Goal: Check status: Check status

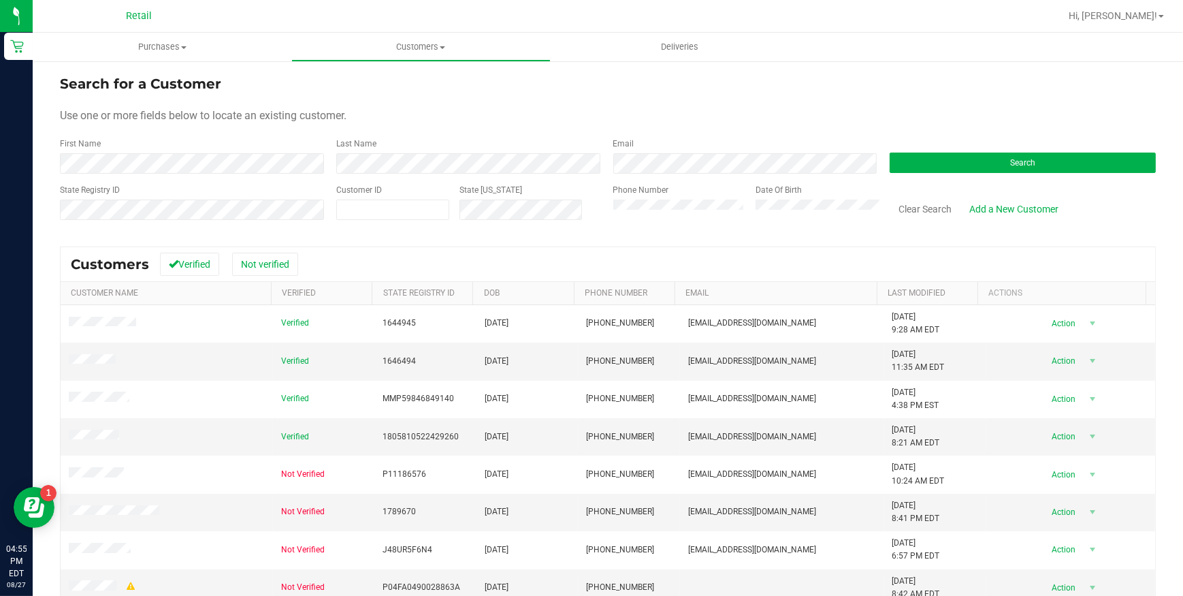
click at [291, 151] on div "First Name" at bounding box center [193, 156] width 266 height 36
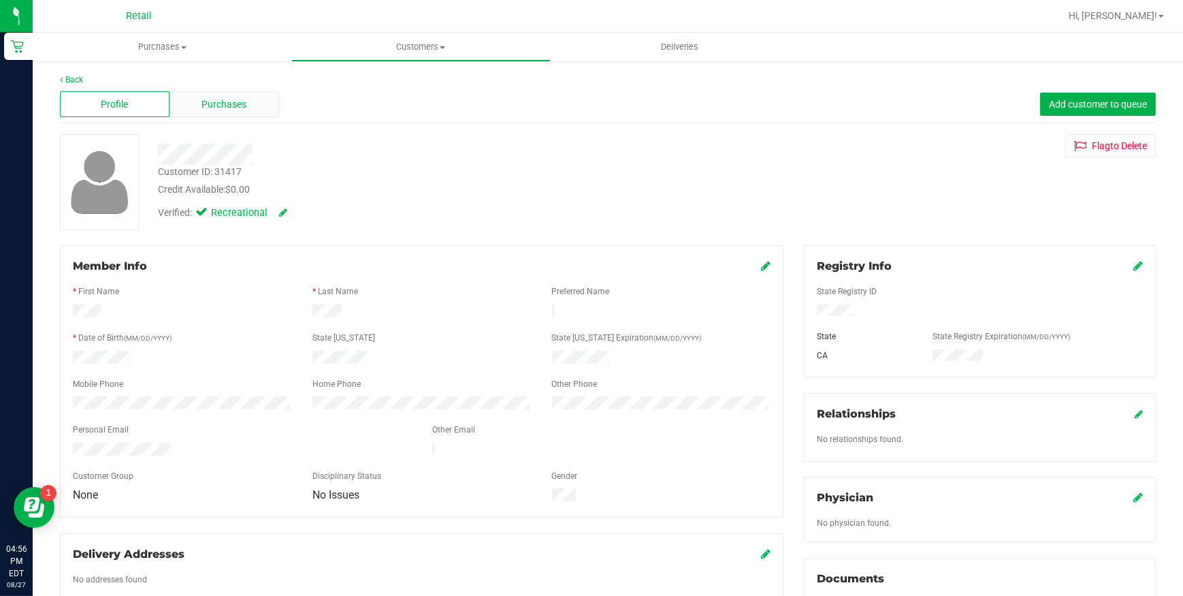
click at [214, 94] on div "Purchases" at bounding box center [225, 104] width 110 height 26
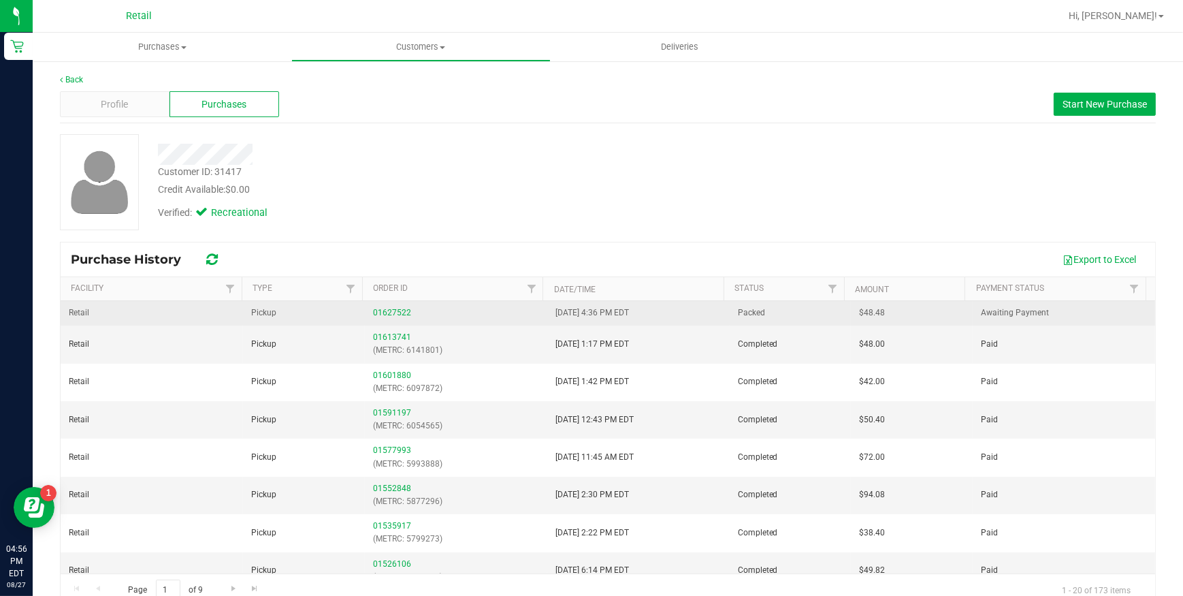
click at [389, 317] on div "01627522" at bounding box center [456, 312] width 166 height 13
click at [394, 304] on td "01627522" at bounding box center [456, 313] width 182 height 25
click at [396, 314] on link "01627522" at bounding box center [392, 313] width 38 height 10
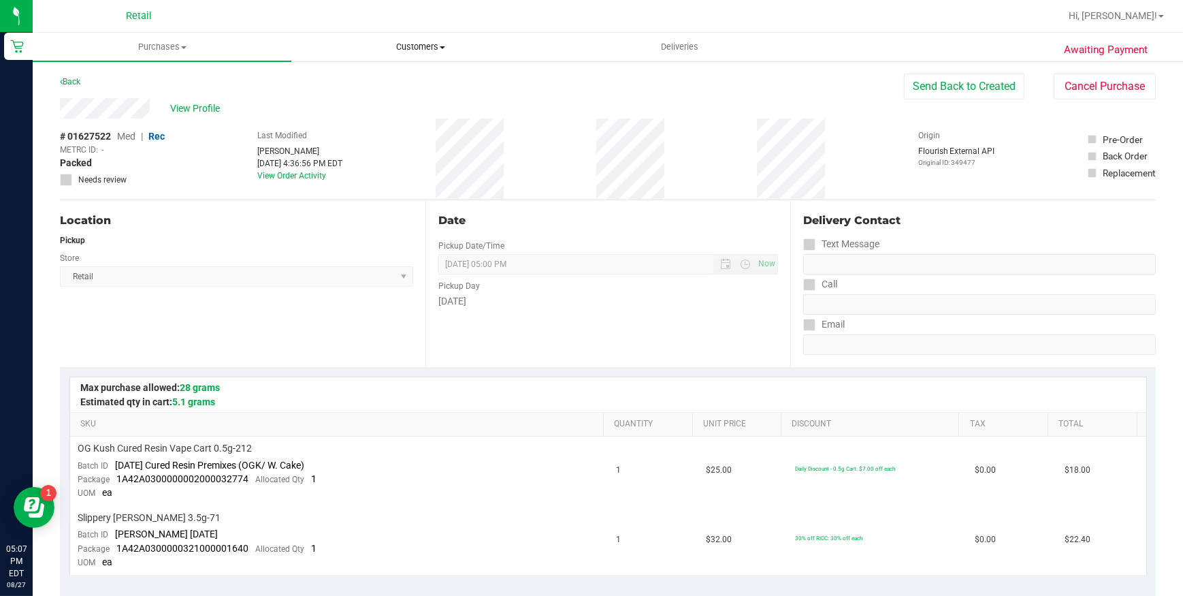
click at [405, 46] on span "Customers" at bounding box center [420, 47] width 257 height 12
click at [396, 86] on li "All customers" at bounding box center [420, 82] width 259 height 16
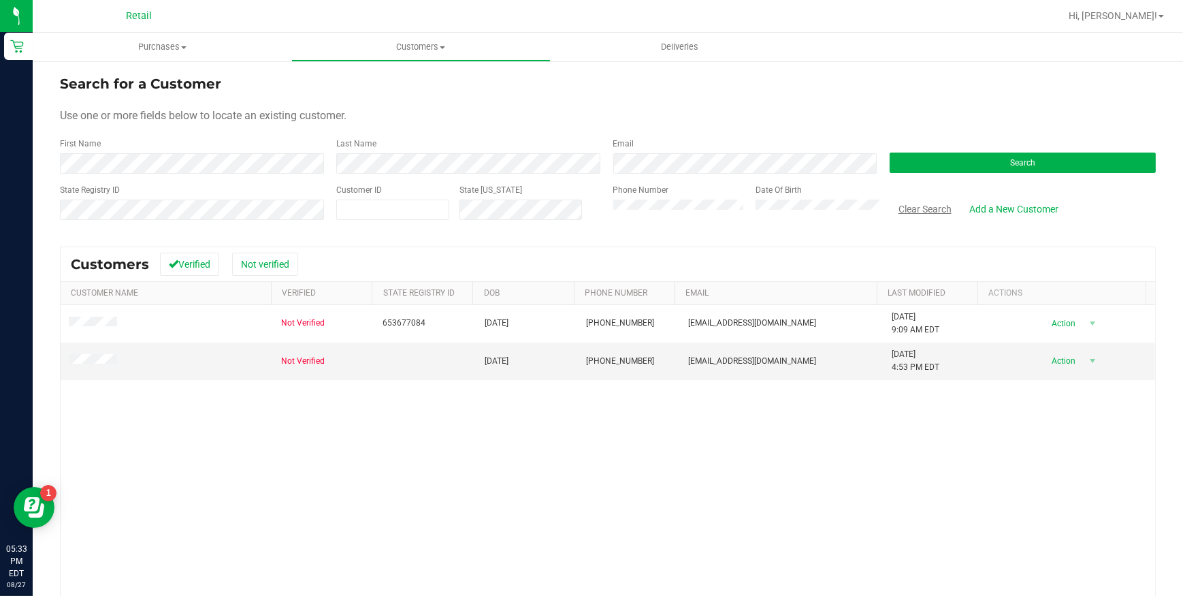
click at [912, 211] on button "Clear Search" at bounding box center [925, 208] width 71 height 23
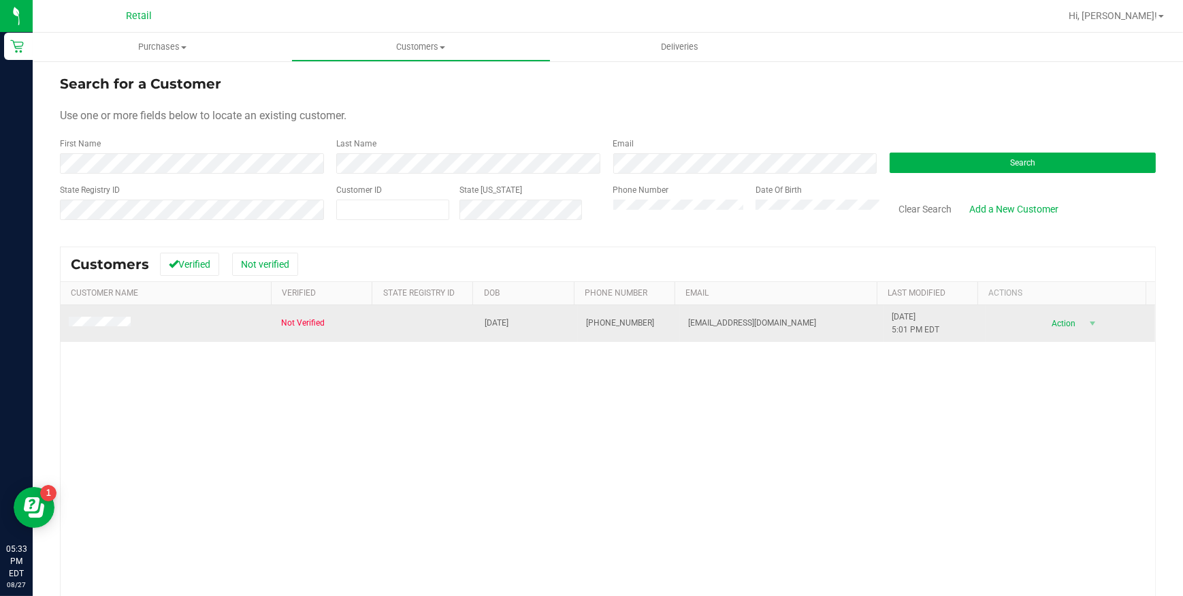
click at [119, 317] on span at bounding box center [102, 324] width 66 height 14
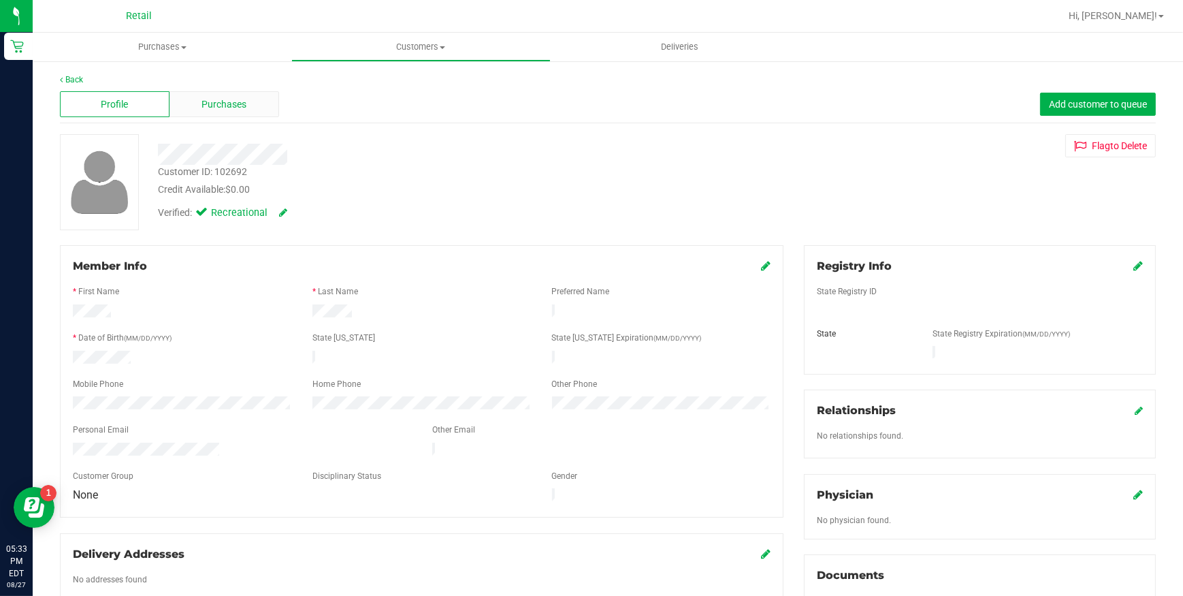
click at [224, 110] on span "Purchases" at bounding box center [224, 104] width 45 height 14
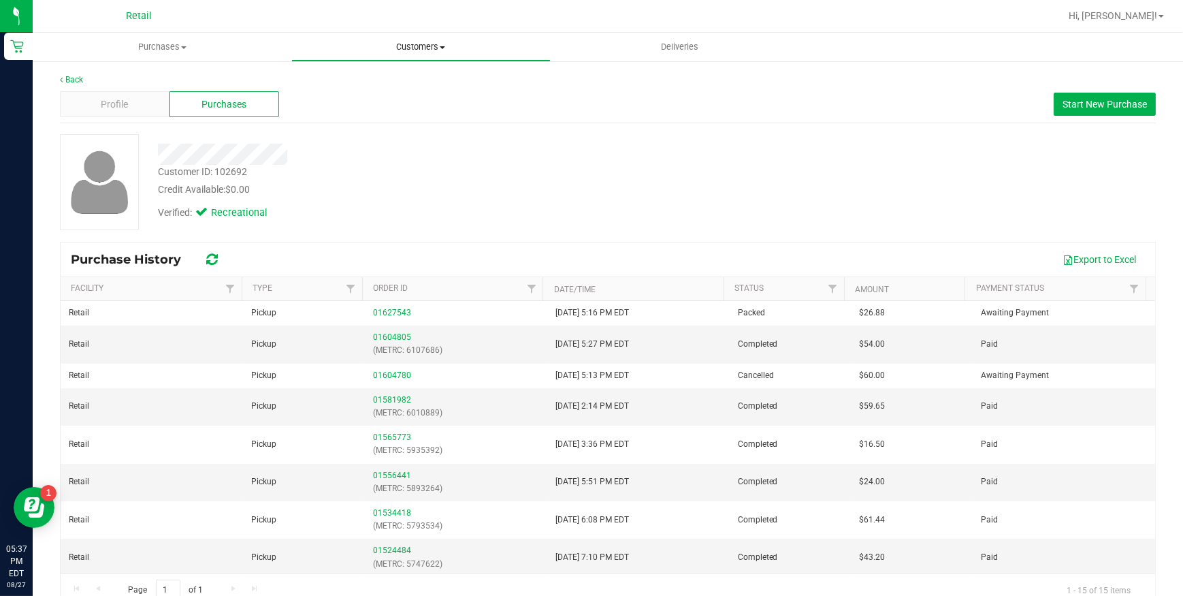
click at [434, 48] on span "Customers" at bounding box center [420, 47] width 257 height 12
click at [381, 80] on span "All customers" at bounding box center [340, 82] width 98 height 12
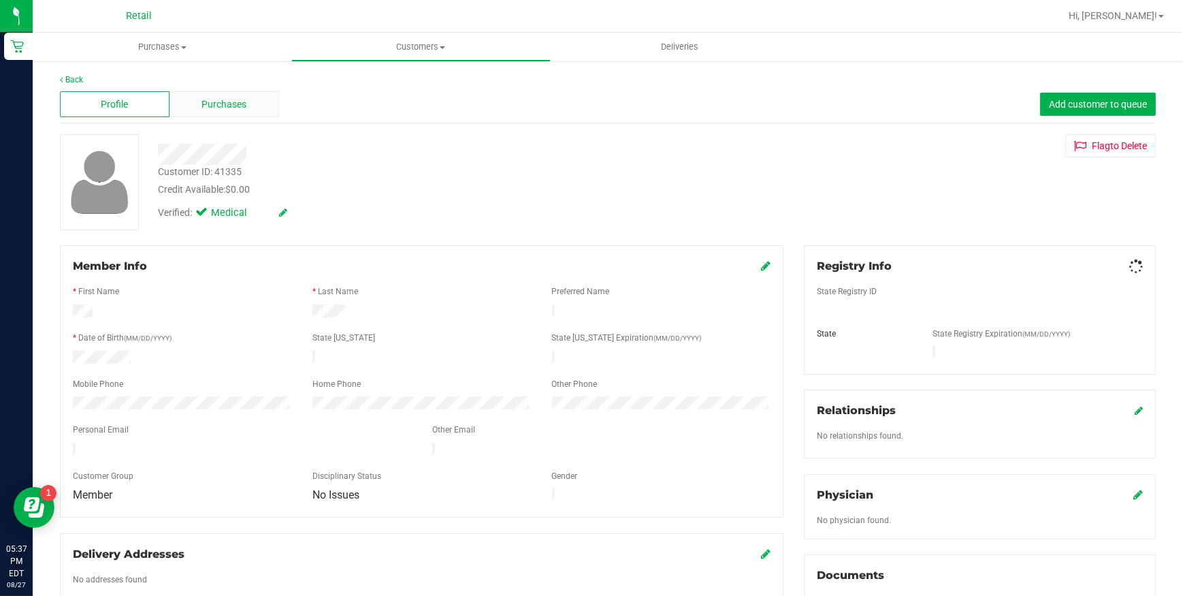
click at [225, 101] on span "Purchases" at bounding box center [224, 104] width 45 height 14
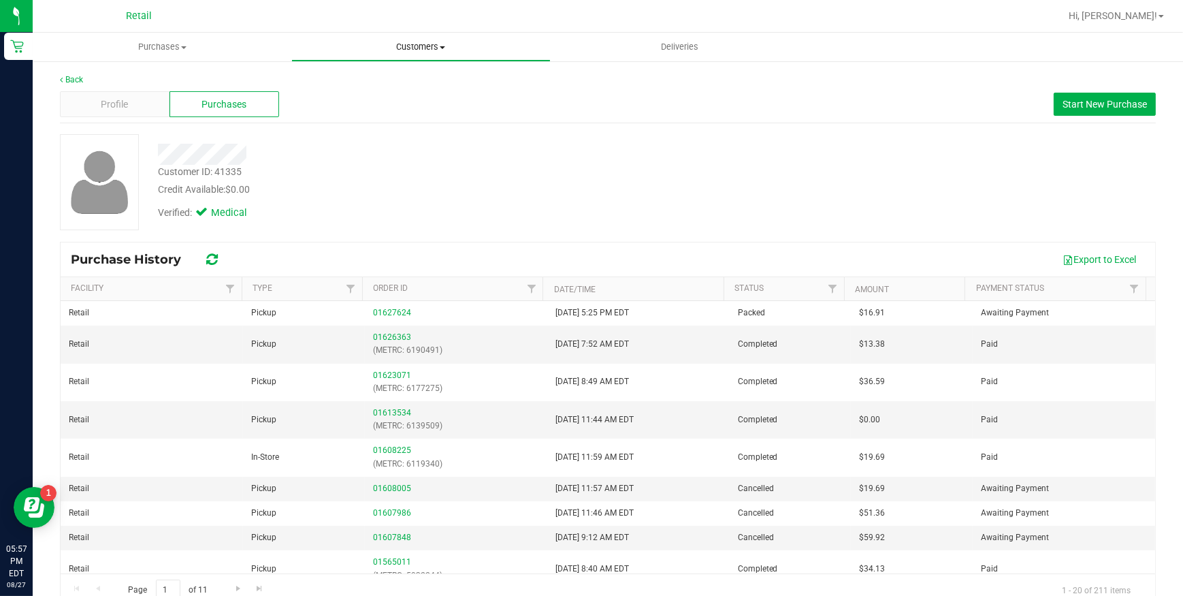
drag, startPoint x: 409, startPoint y: 29, endPoint x: 412, endPoint y: 37, distance: 8.9
click at [409, 29] on nav "Retail Hi, [PERSON_NAME]!" at bounding box center [608, 16] width 1151 height 33
click at [417, 49] on span "Customers" at bounding box center [420, 47] width 257 height 12
click at [394, 81] on li "All customers" at bounding box center [420, 82] width 259 height 16
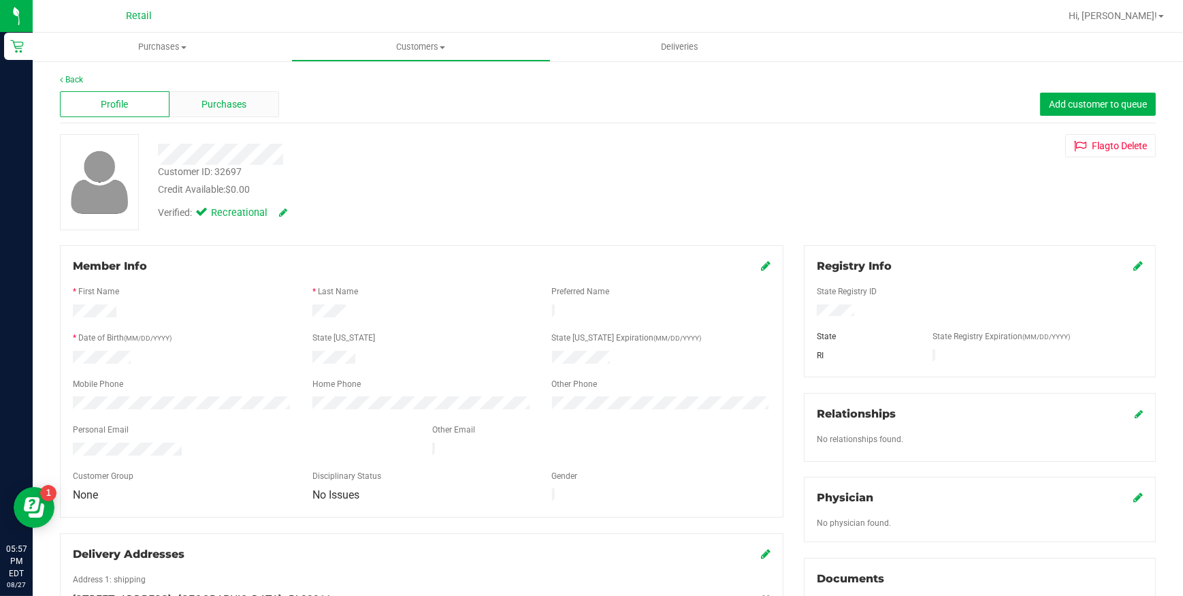
click at [218, 92] on div "Purchases" at bounding box center [225, 104] width 110 height 26
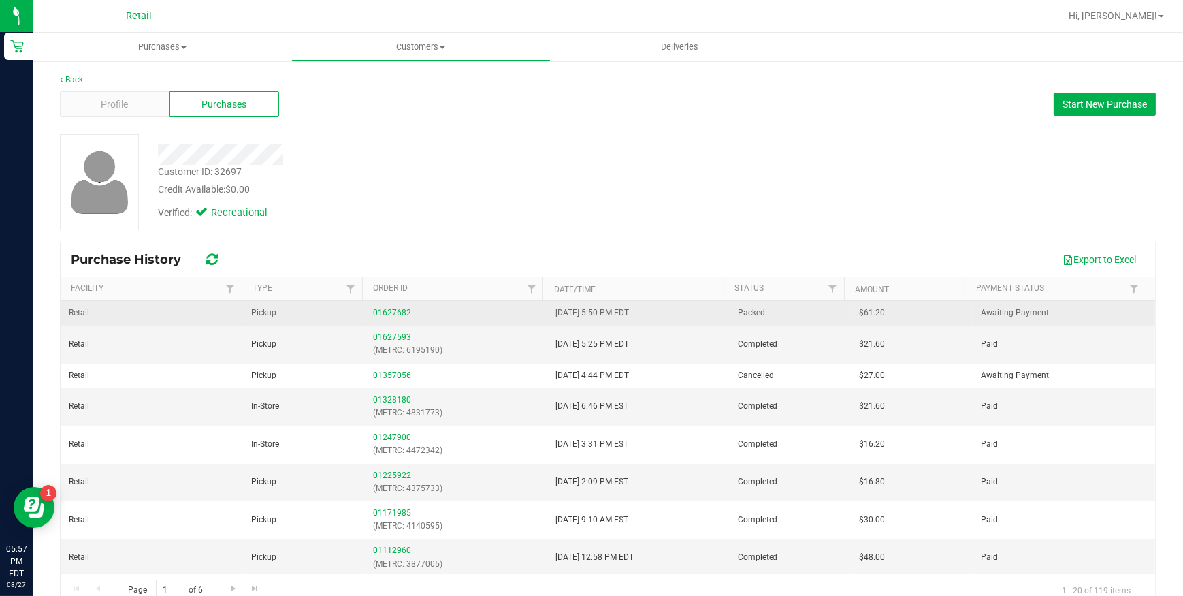
click at [388, 310] on link "01627682" at bounding box center [392, 313] width 38 height 10
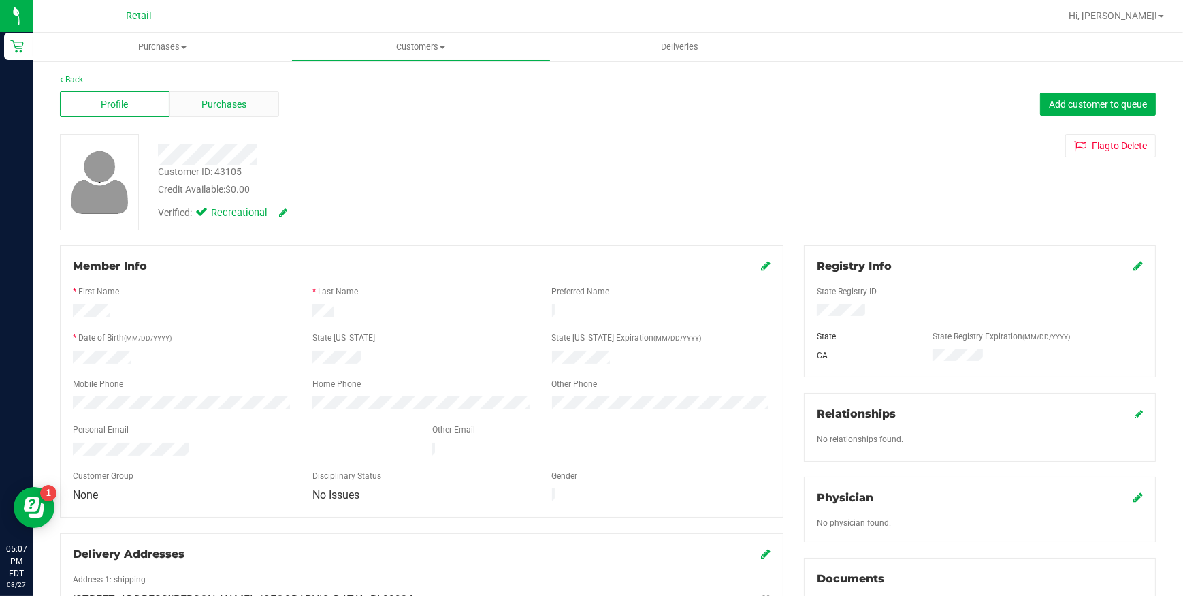
click at [241, 94] on div "Purchases" at bounding box center [225, 104] width 110 height 26
